Goal: Transaction & Acquisition: Purchase product/service

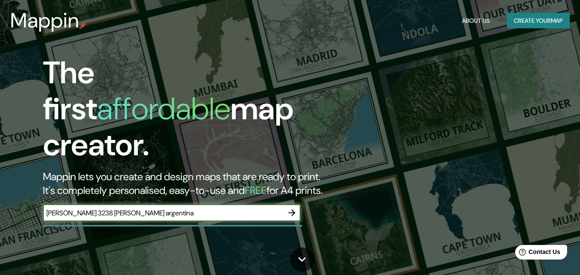
type input "[PERSON_NAME] 3238 [PERSON_NAME] argentina"
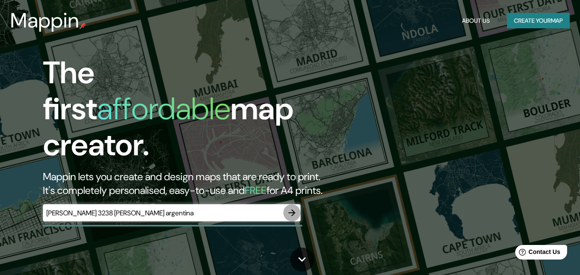
click at [296, 208] on icon "button" at bounding box center [292, 213] width 10 height 10
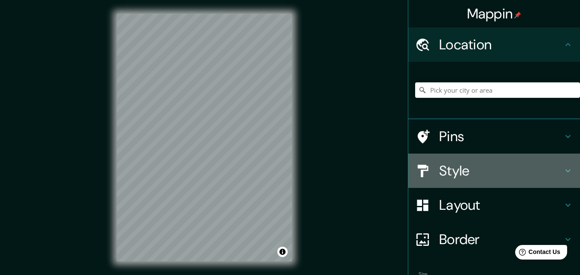
drag, startPoint x: 293, startPoint y: 192, endPoint x: 449, endPoint y: 161, distance: 159.1
click at [449, 161] on div "Style" at bounding box center [495, 171] width 172 height 34
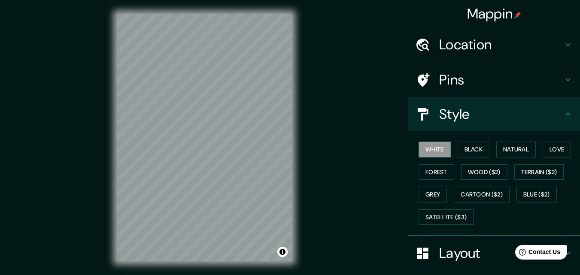
click at [445, 131] on div "Style" at bounding box center [495, 114] width 172 height 34
click at [450, 61] on div "Location" at bounding box center [495, 44] width 172 height 34
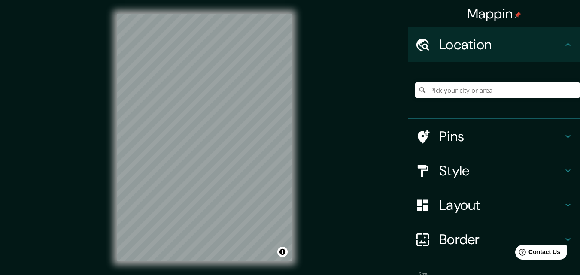
click at [444, 88] on input "Pick your city or area" at bounding box center [497, 89] width 165 height 15
click at [297, 119] on div "© Mapbox © OpenStreetMap Improve this map" at bounding box center [204, 137] width 203 height 275
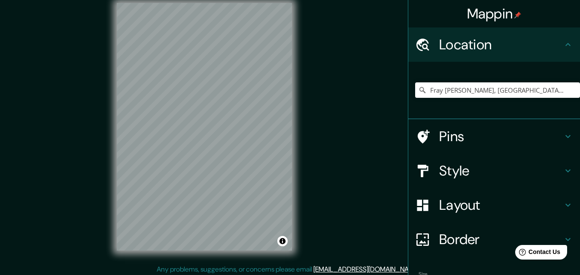
click at [315, 217] on div "Mappin Location [GEOGRAPHIC_DATA][PERSON_NAME], [GEOGRAPHIC_DATA], [STREET_ADDR…" at bounding box center [290, 133] width 580 height 289
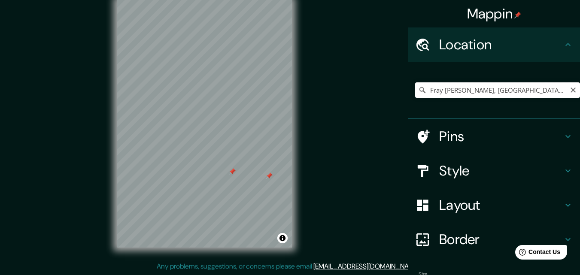
click at [517, 87] on input "Fray [PERSON_NAME], [GEOGRAPHIC_DATA], [GEOGRAPHIC_DATA], B1636, [GEOGRAPHIC_DA…" at bounding box center [497, 89] width 165 height 15
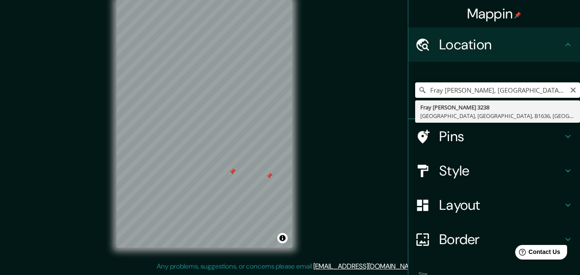
type input "[STREET_ADDRESS][PERSON_NAME]"
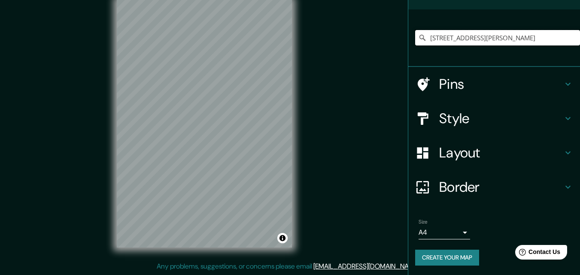
scroll to position [53, 0]
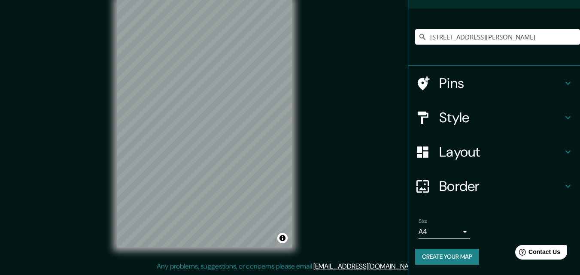
click at [428, 231] on body "Mappin Location [STREET_ADDRESS][PERSON_NAME] [STREET_ADDRESS][PERSON_NAME] Pin…" at bounding box center [290, 123] width 580 height 275
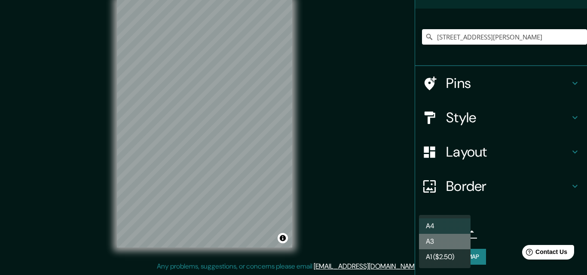
click at [429, 244] on li "A3" at bounding box center [445, 241] width 52 height 15
type input "a4"
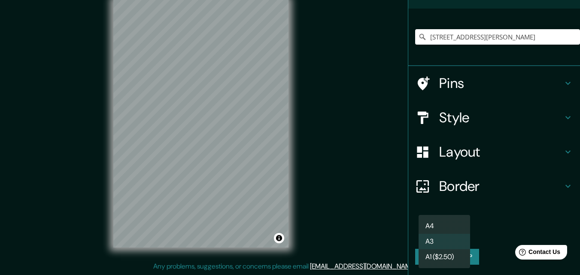
click at [432, 229] on body "Mappin Location [STREET_ADDRESS][PERSON_NAME] [STREET_ADDRESS][PERSON_NAME] Pin…" at bounding box center [290, 123] width 580 height 275
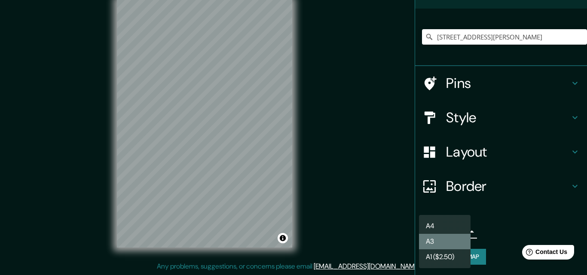
click at [430, 249] on li "A3" at bounding box center [445, 241] width 52 height 15
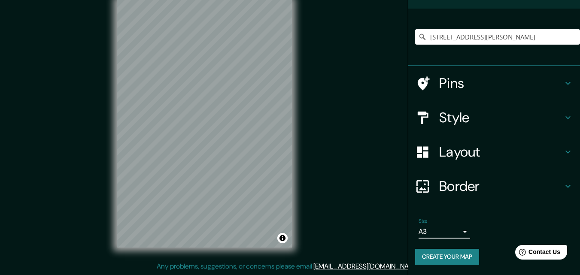
click at [431, 234] on body "Mappin Location [STREET_ADDRESS][PERSON_NAME] [STREET_ADDRESS][PERSON_NAME] Pin…" at bounding box center [290, 123] width 580 height 275
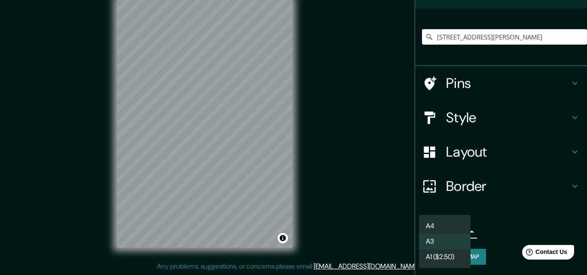
click at [412, 259] on div at bounding box center [293, 137] width 587 height 275
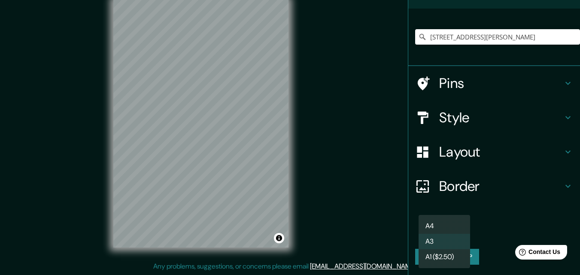
click at [438, 233] on body "Mappin Location [STREET_ADDRESS][PERSON_NAME] [STREET_ADDRESS][PERSON_NAME] Pin…" at bounding box center [290, 123] width 580 height 275
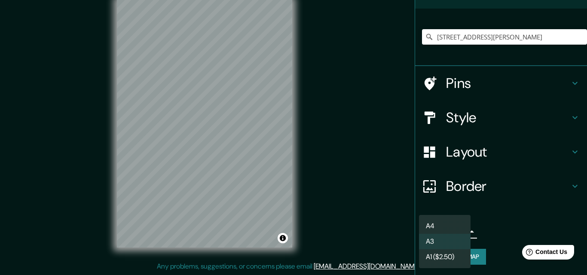
click at [440, 248] on li "A3" at bounding box center [445, 241] width 52 height 15
